Goal: Task Accomplishment & Management: Complete application form

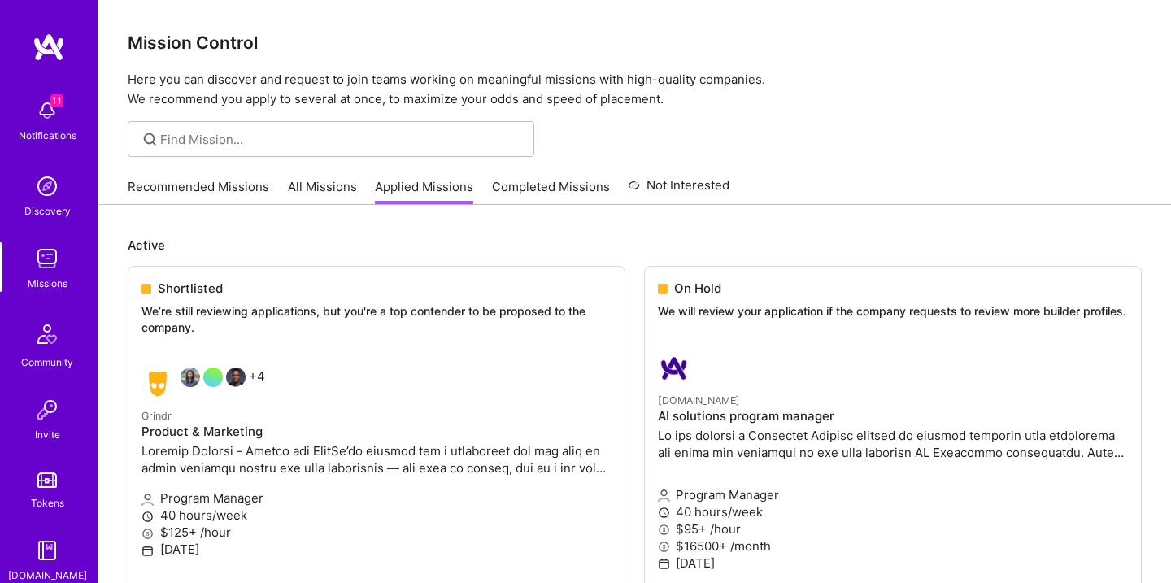
click at [437, 197] on link "Applied Missions" at bounding box center [424, 191] width 98 height 27
click at [701, 349] on link "[DOMAIN_NAME] AI solutions program manager Program Manager 40 hours/week $95+ /…" at bounding box center [893, 492] width 496 height 307
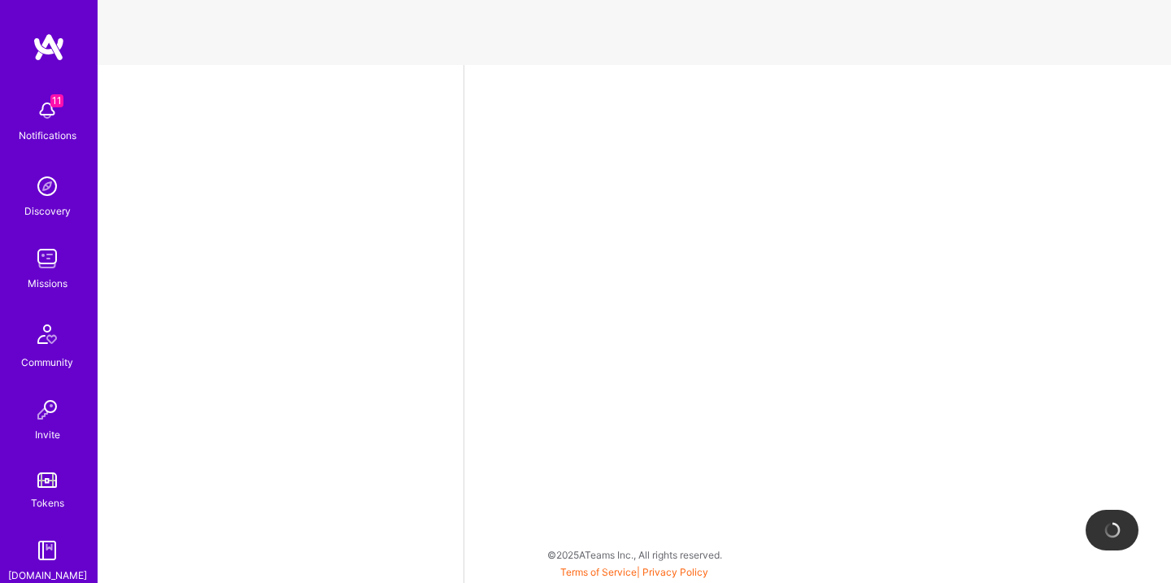
select select "US"
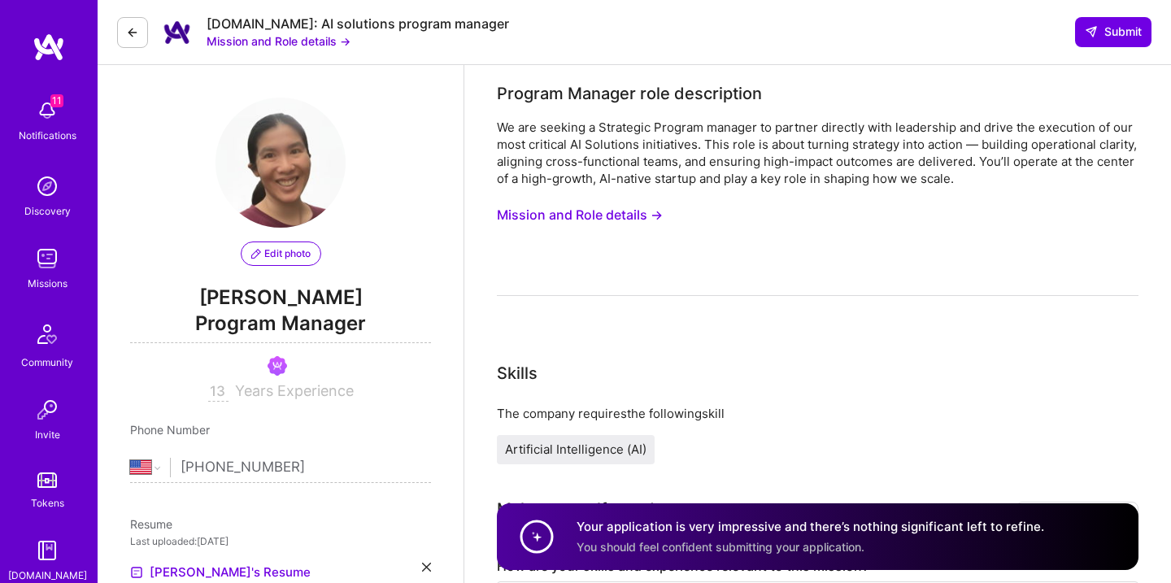
click at [584, 215] on button "Mission and Role details →" at bounding box center [580, 215] width 166 height 30
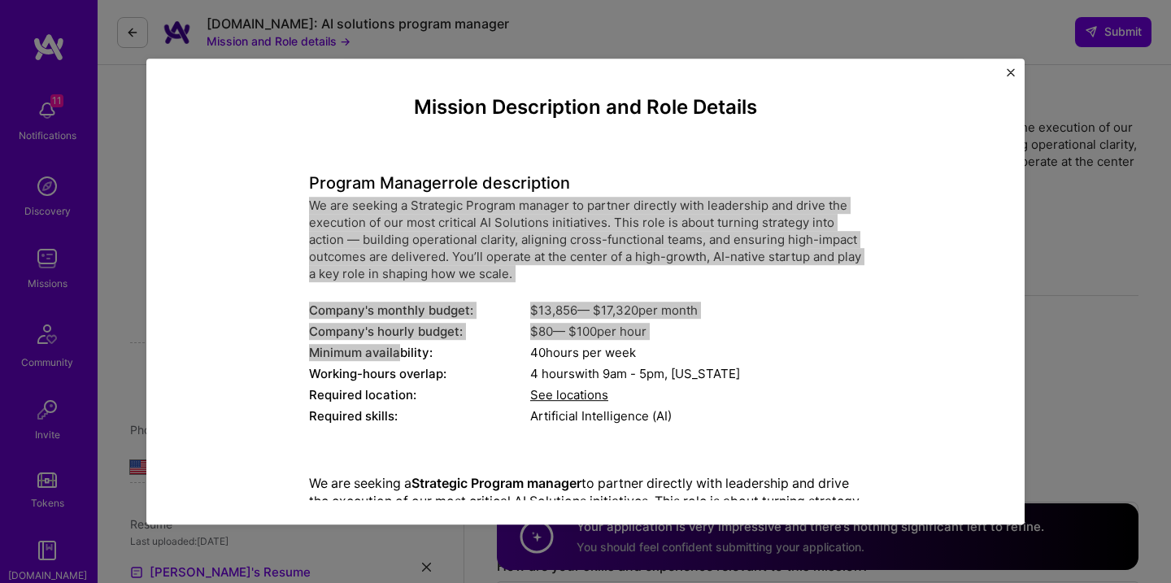
drag, startPoint x: 302, startPoint y: 195, endPoint x: 397, endPoint y: 356, distance: 186.5
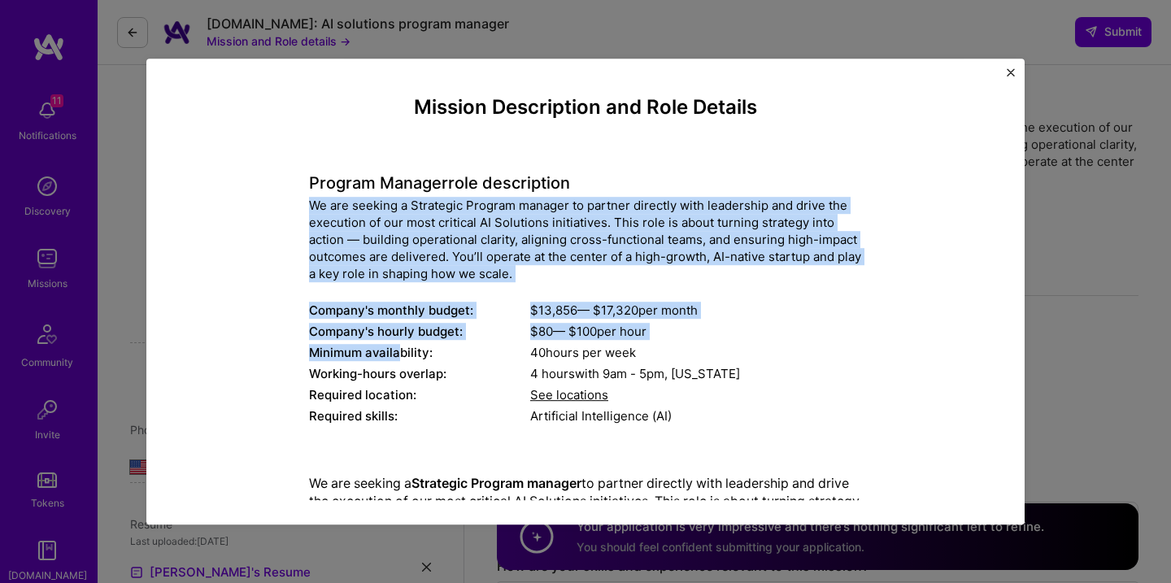
click at [397, 356] on div "Minimum availability:" at bounding box center [419, 352] width 221 height 17
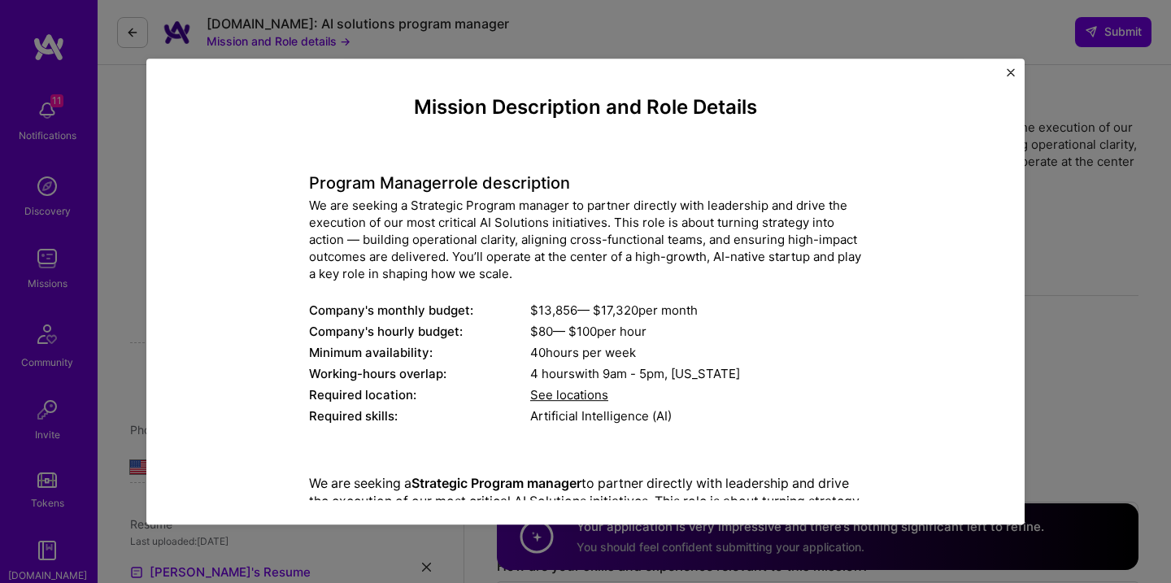
click at [315, 215] on div "We are seeking a Strategic Program manager to partner directly with leadership …" at bounding box center [585, 239] width 553 height 85
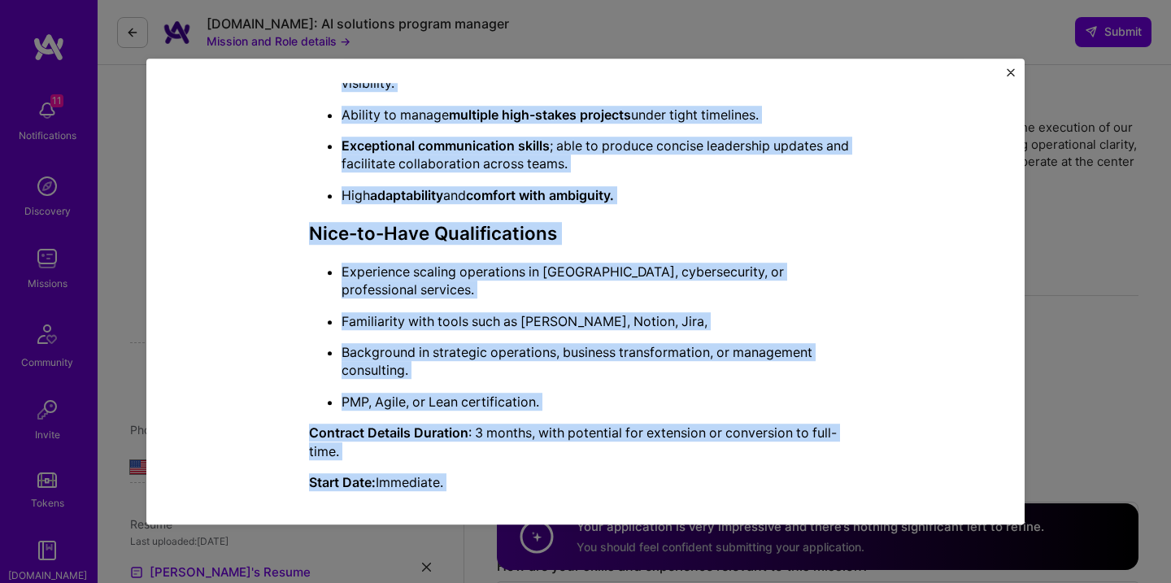
scroll to position [1038, 0]
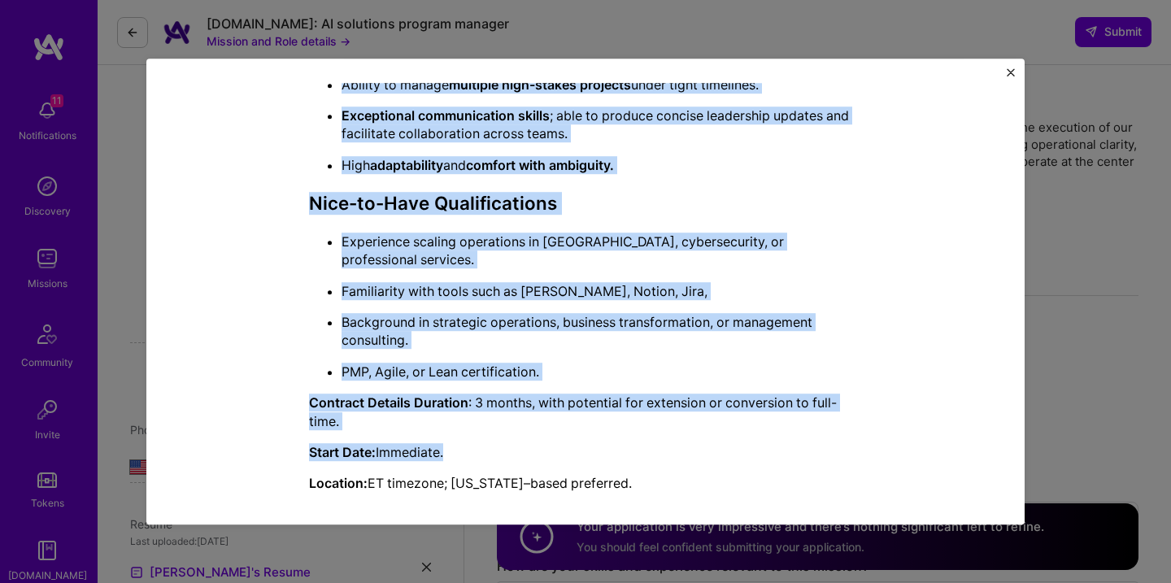
drag, startPoint x: 307, startPoint y: 201, endPoint x: 565, endPoint y: 447, distance: 356.5
copy div "Lo ips dolorsi a Consectet Adipisc elitsed do eiusmod temporin utla etdolorema …"
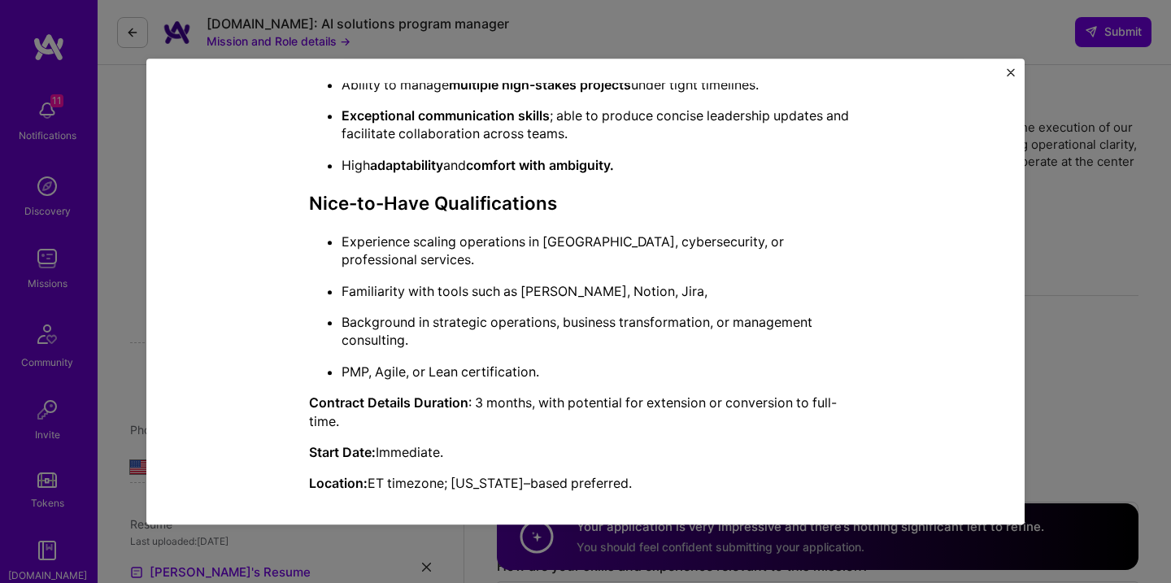
click at [1054, 302] on div "Mission Description and Role Details Program Manager role description We are se…" at bounding box center [585, 291] width 1171 height 583
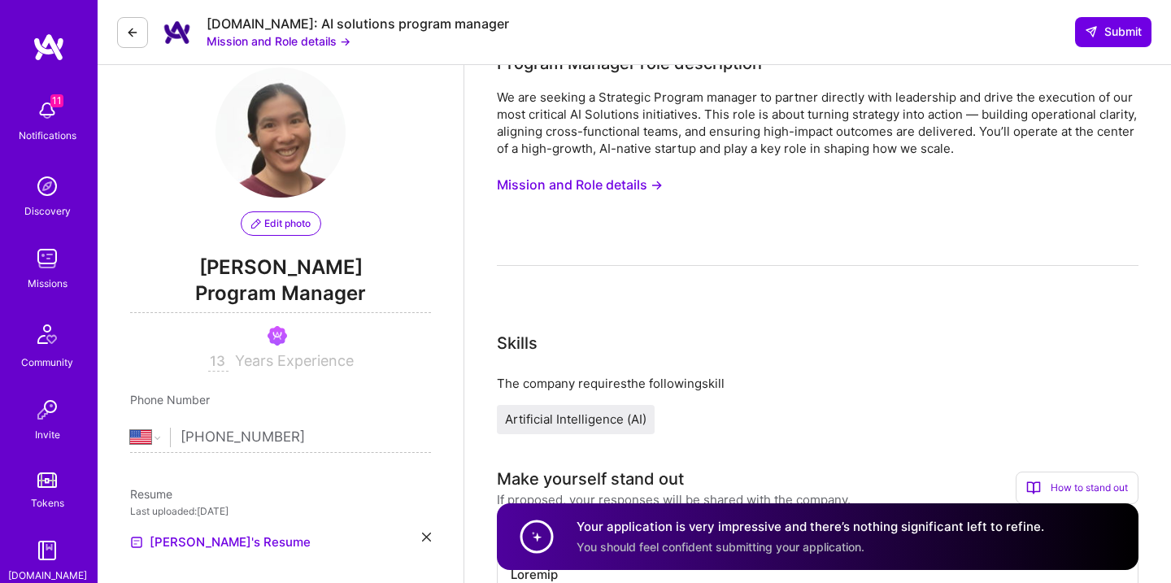
scroll to position [0, 0]
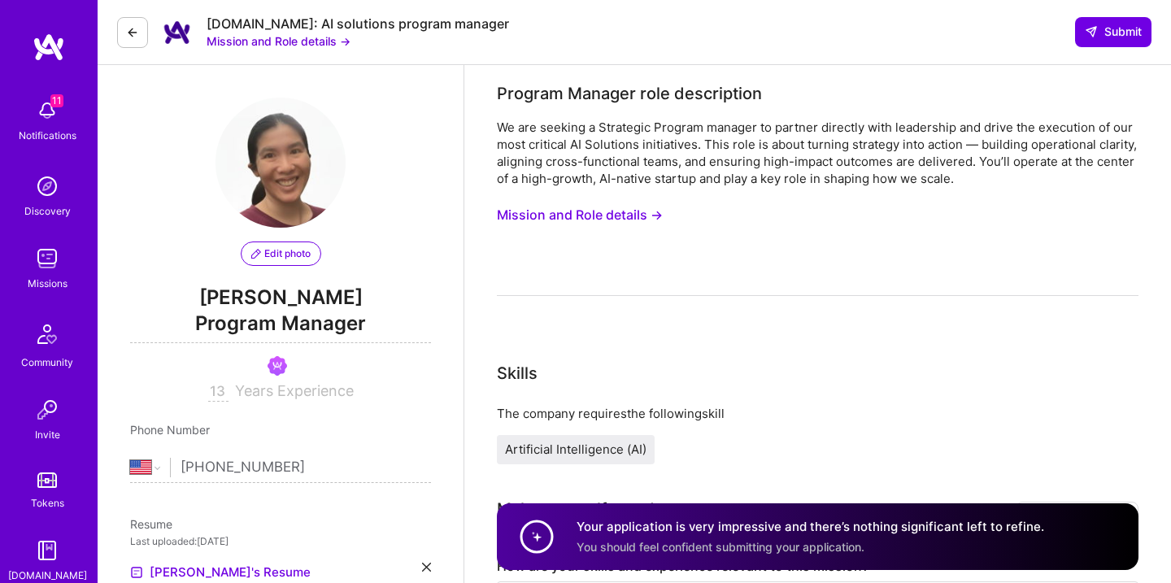
click at [610, 218] on button "Mission and Role details →" at bounding box center [580, 215] width 166 height 30
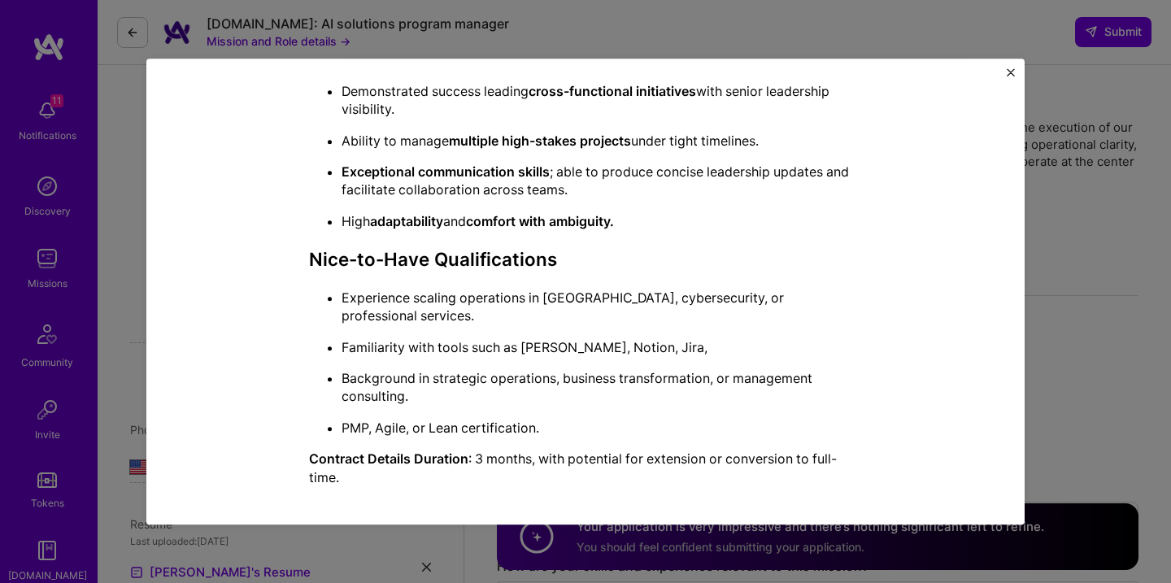
scroll to position [1038, 0]
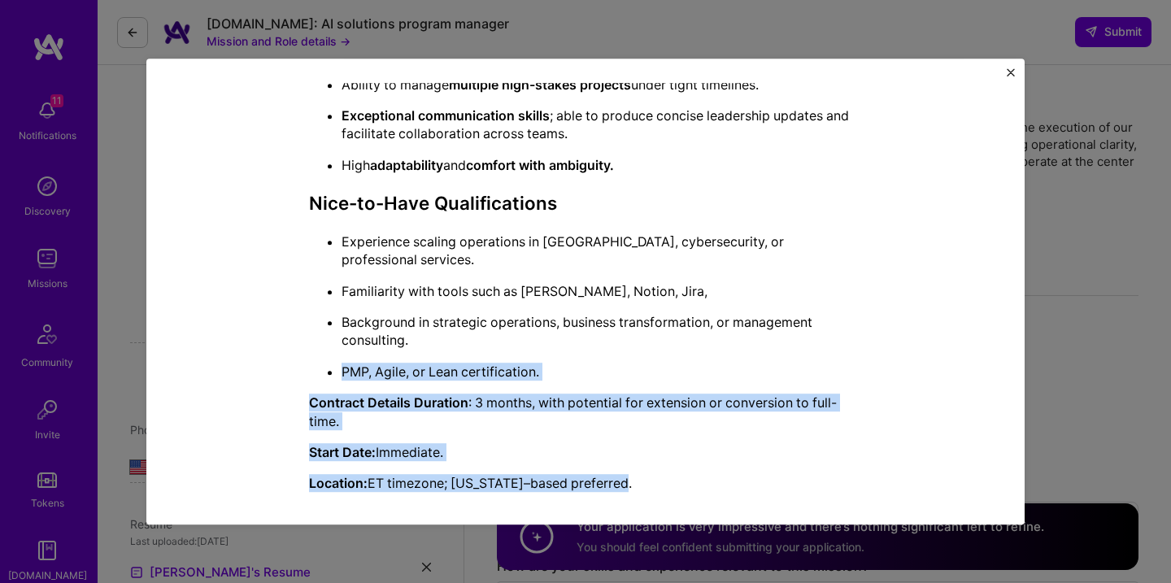
drag, startPoint x: 635, startPoint y: 471, endPoint x: 309, endPoint y: 331, distance: 354.7
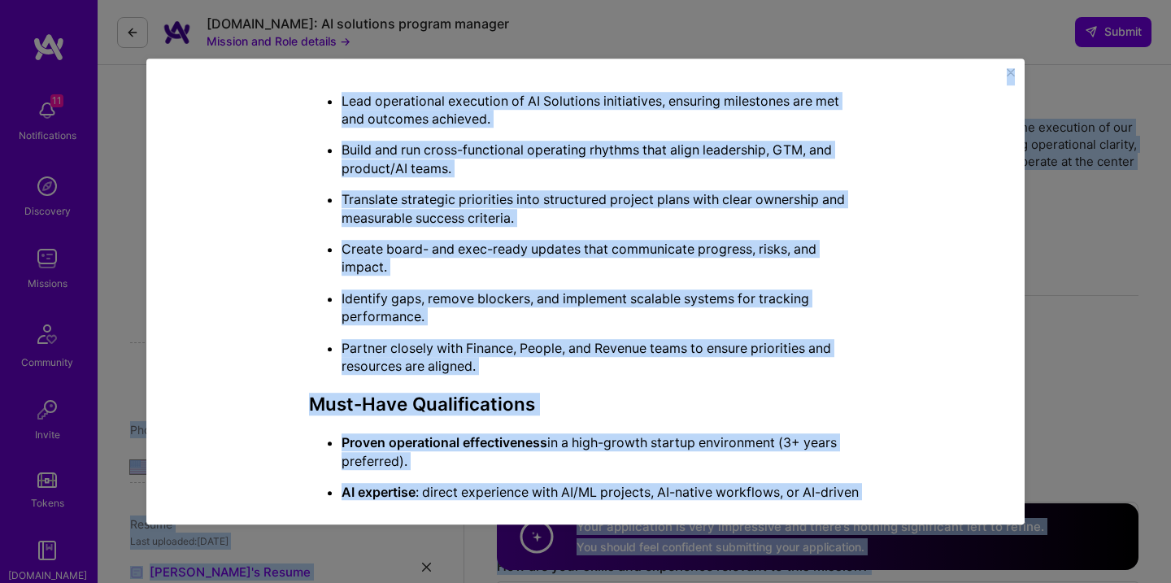
scroll to position [0, 0]
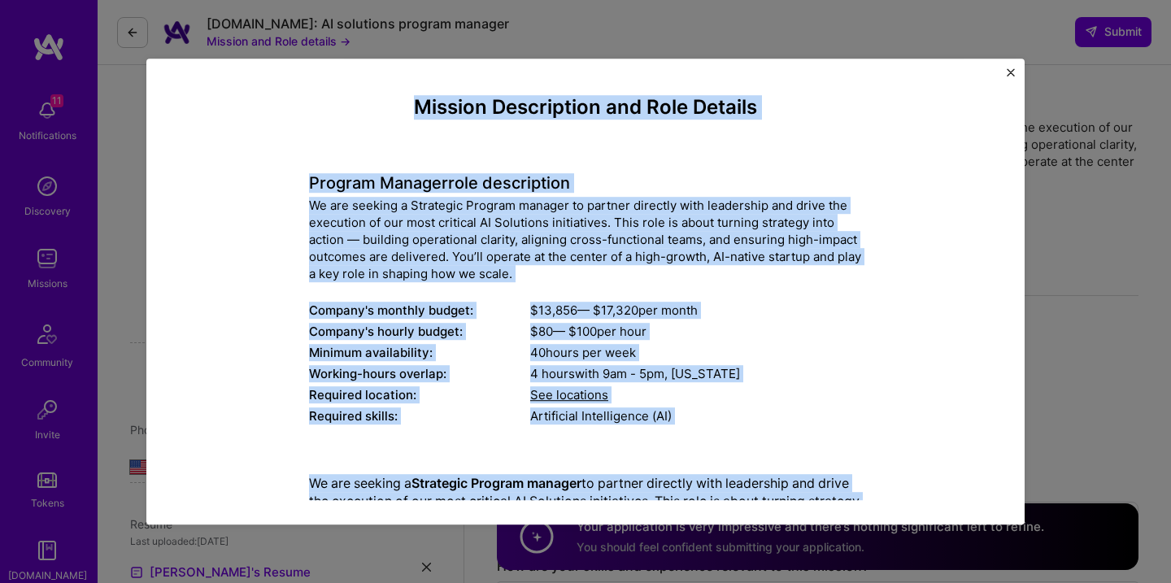
drag, startPoint x: 626, startPoint y: 469, endPoint x: 366, endPoint y: 104, distance: 448.2
copy div "Loremip Dolorsitame con Adip Elitsed Doeiusm Tempori utla etdoloremag Al eni ad…"
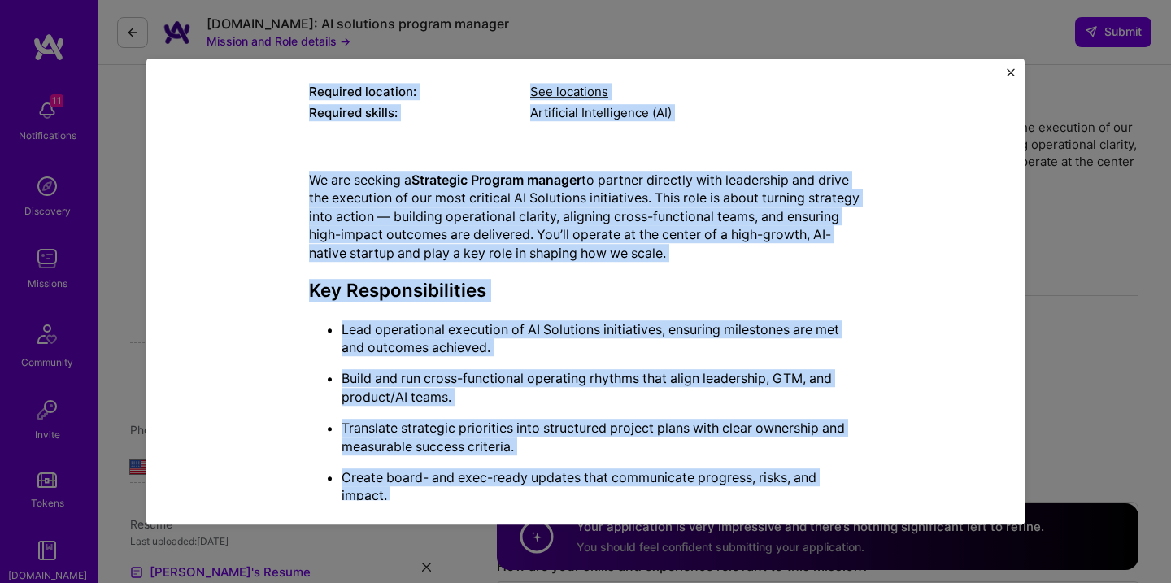
scroll to position [1038, 0]
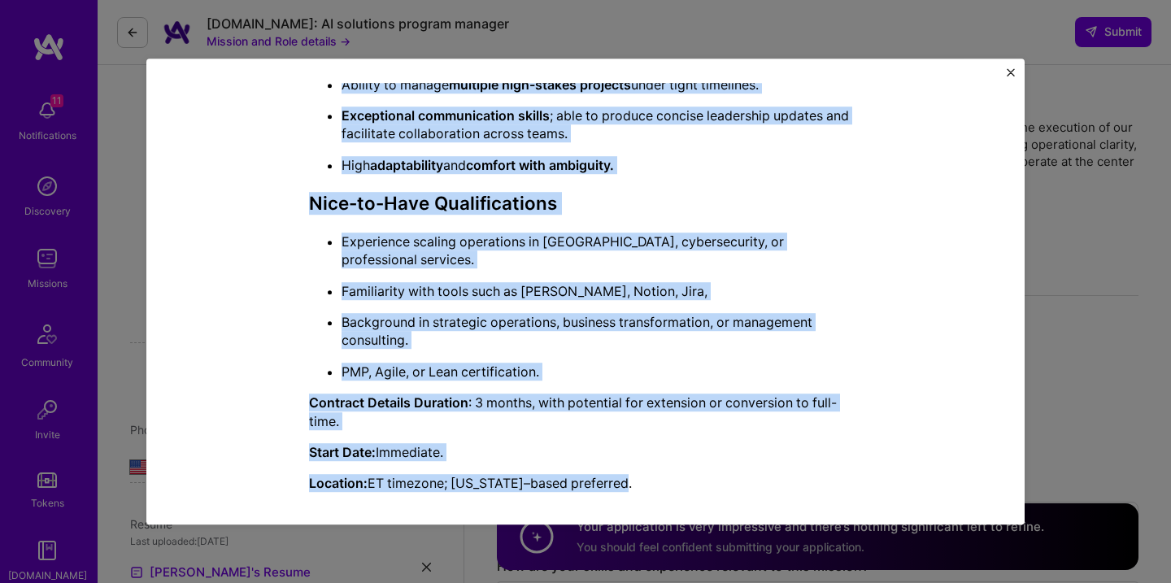
copy div "Loremip Dolorsitame con Adip Elitsed Doeiusm Tempori utla etdoloremag Al eni ad…"
